Goal: Task Accomplishment & Management: Use online tool/utility

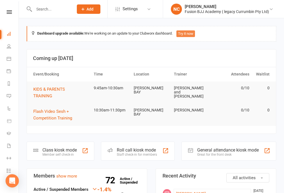
click at [191, 31] on button "Try it now" at bounding box center [185, 33] width 19 height 7
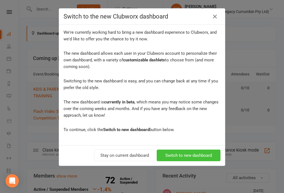
click at [185, 158] on button "Switch to new dashboard" at bounding box center [189, 156] width 64 height 12
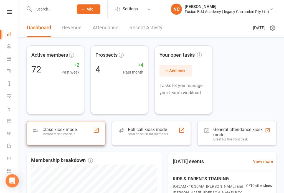
click at [63, 129] on div "Class kiosk mode" at bounding box center [59, 129] width 34 height 5
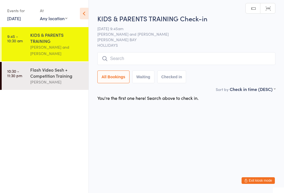
click at [125, 60] on input "search" at bounding box center [186, 58] width 178 height 13
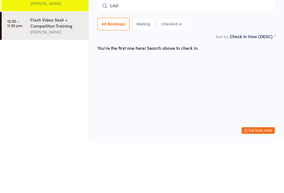
type input "Leyla"
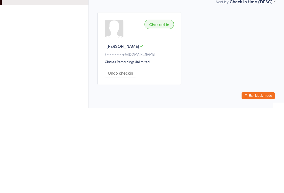
click at [248, 92] on div "Checked in Leyla G F••••••••••r@gmail.com Classes Remaining: Unlimited Undo che…" at bounding box center [186, 133] width 188 height 83
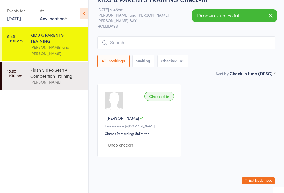
scroll to position [10, 0]
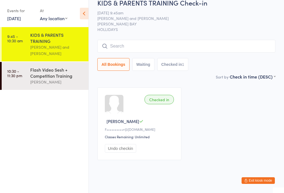
click at [60, 42] on div "KIDS & PARENTS TRAINING" at bounding box center [56, 38] width 53 height 12
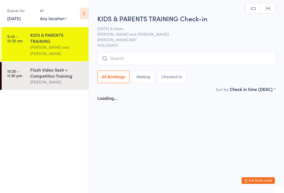
click at [130, 57] on input "search" at bounding box center [186, 58] width 178 height 13
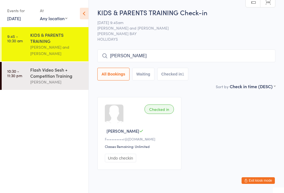
click at [139, 53] on input "Andy b" at bounding box center [186, 56] width 178 height 13
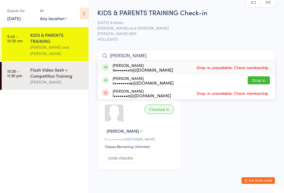
type input "Andy b"
click at [80, 13] on icon at bounding box center [84, 14] width 9 height 12
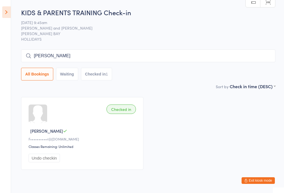
scroll to position [10, 0]
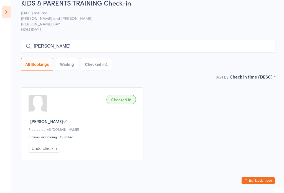
click at [265, 179] on button "Exit kiosk mode" at bounding box center [257, 181] width 33 height 7
click at [255, 179] on button "Exit kiosk mode" at bounding box center [257, 181] width 33 height 7
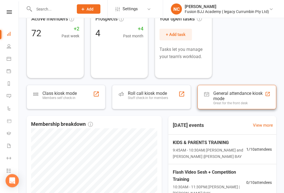
scroll to position [36, 0]
click at [236, 100] on div "General attendance kiosk mode" at bounding box center [239, 96] width 52 height 11
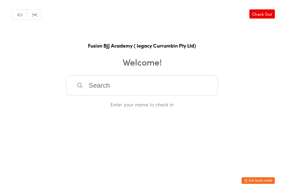
click at [106, 91] on input "search" at bounding box center [142, 85] width 152 height 20
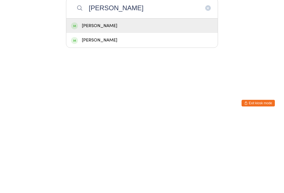
type input "Andy ba"
click at [103, 100] on div "Andy Bacon" at bounding box center [142, 103] width 142 height 7
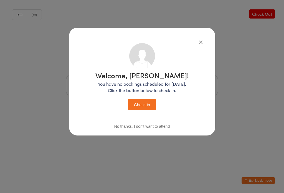
click at [144, 104] on button "Check in" at bounding box center [142, 104] width 28 height 11
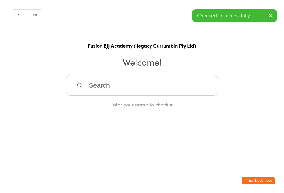
click at [101, 91] on input "search" at bounding box center [142, 85] width 152 height 20
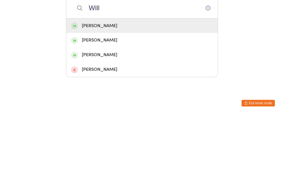
type input "Will"
click at [102, 100] on div "Will Bacon" at bounding box center [142, 103] width 142 height 7
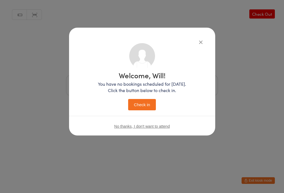
click at [150, 110] on button "Check in" at bounding box center [142, 104] width 28 height 11
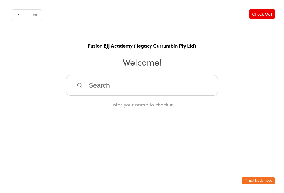
click at [134, 90] on input "search" at bounding box center [142, 85] width 152 height 20
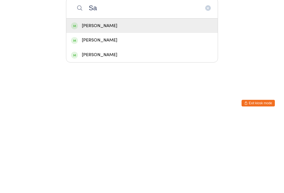
type input "Sa"
click at [117, 114] on div "[PERSON_NAME]" at bounding box center [142, 117] width 142 height 7
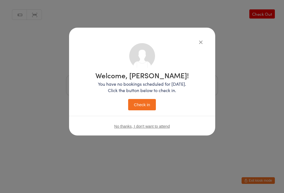
click at [140, 105] on button "Check in" at bounding box center [142, 104] width 28 height 11
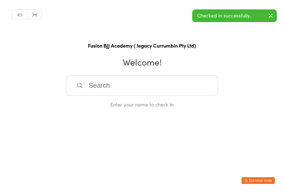
click at [100, 87] on input "search" at bounding box center [142, 85] width 152 height 20
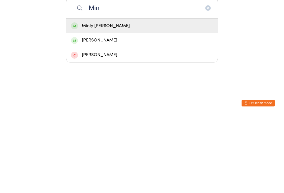
type input "Min"
click at [121, 100] on div "Minty Rutter" at bounding box center [142, 103] width 142 height 7
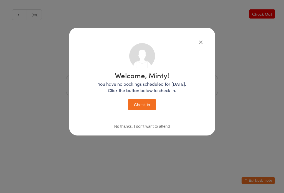
click at [144, 101] on button "Check in" at bounding box center [142, 104] width 28 height 11
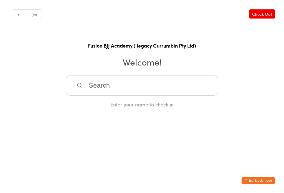
click at [98, 88] on input "search" at bounding box center [142, 85] width 152 height 20
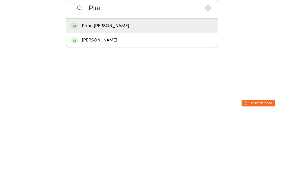
type input "Pira"
click at [86, 100] on div "Piran Rockett" at bounding box center [142, 103] width 142 height 7
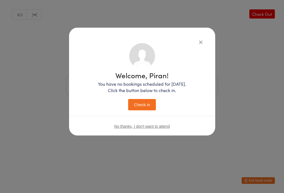
click at [138, 109] on button "Check in" at bounding box center [142, 104] width 28 height 11
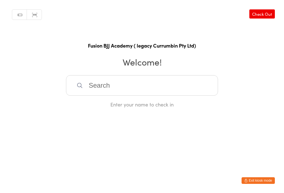
click at [164, 86] on input "search" at bounding box center [142, 85] width 152 height 20
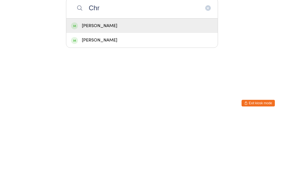
type input "Chr"
click at [121, 100] on div "Chris Gard" at bounding box center [142, 103] width 142 height 7
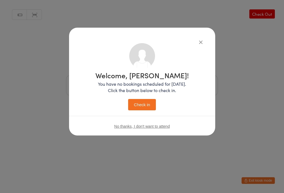
click at [144, 103] on button "Check in" at bounding box center [142, 104] width 28 height 11
